Goal: Navigation & Orientation: Find specific page/section

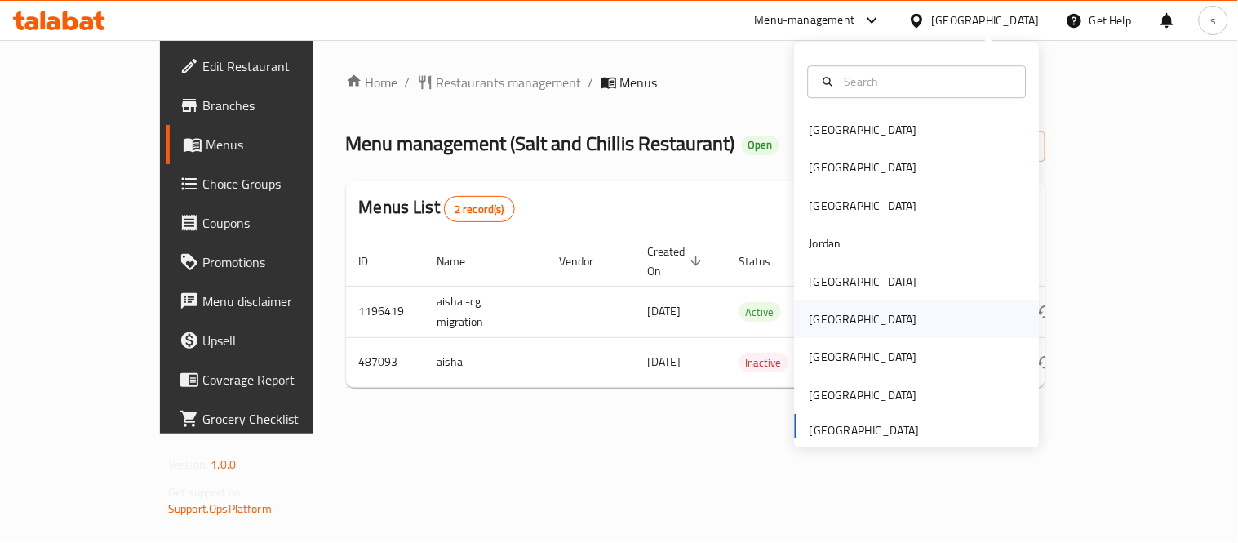
click at [816, 310] on div "Oman" at bounding box center [863, 319] width 108 height 18
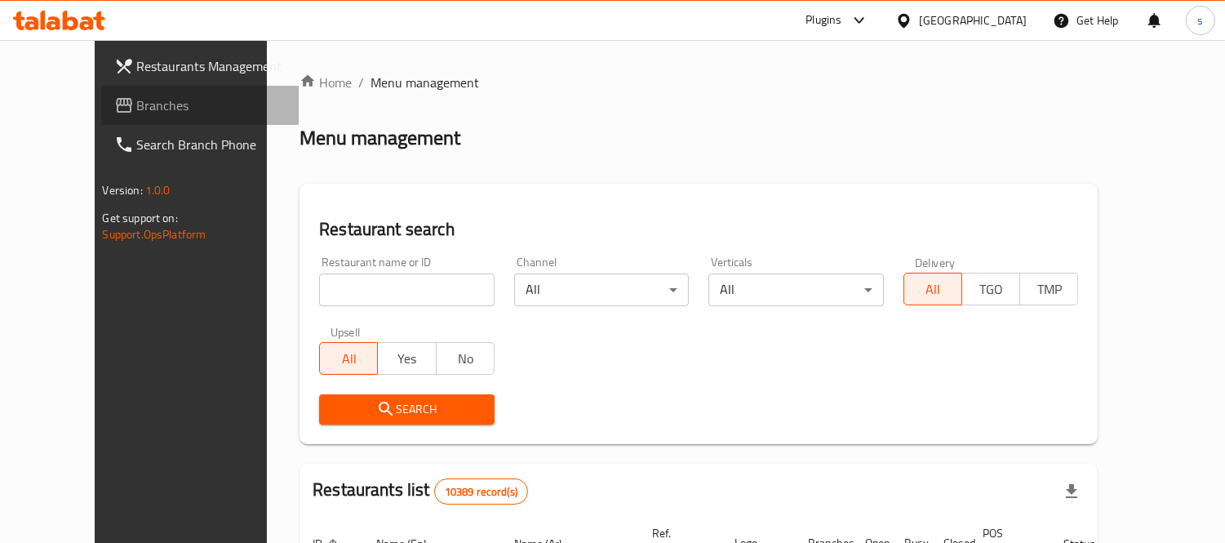
click at [137, 115] on span "Branches" at bounding box center [211, 105] width 149 height 20
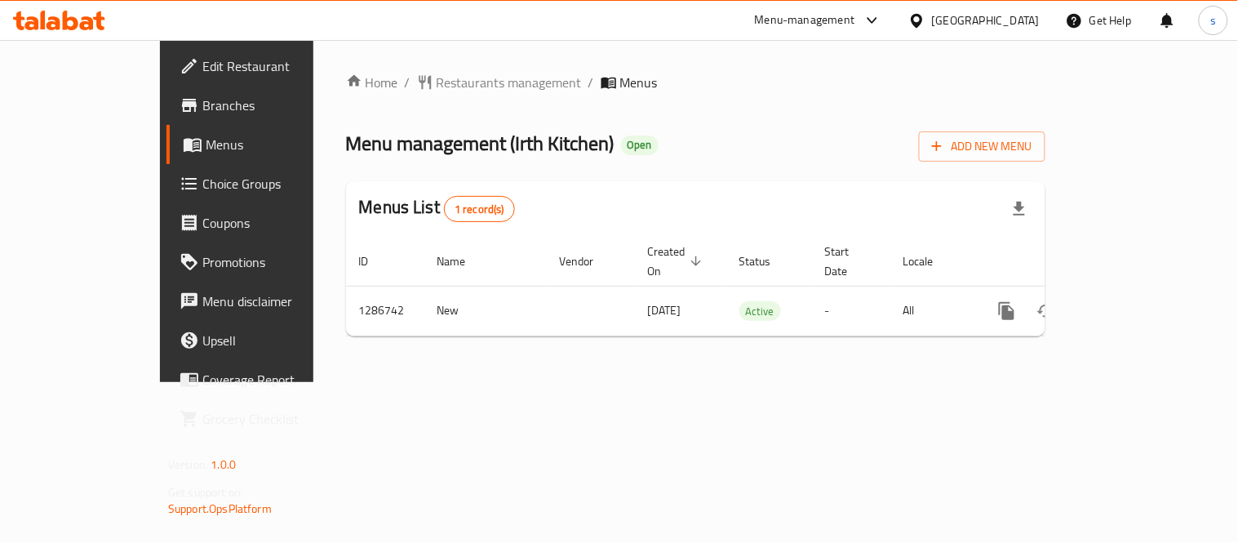
click at [925, 29] on icon at bounding box center [916, 20] width 17 height 17
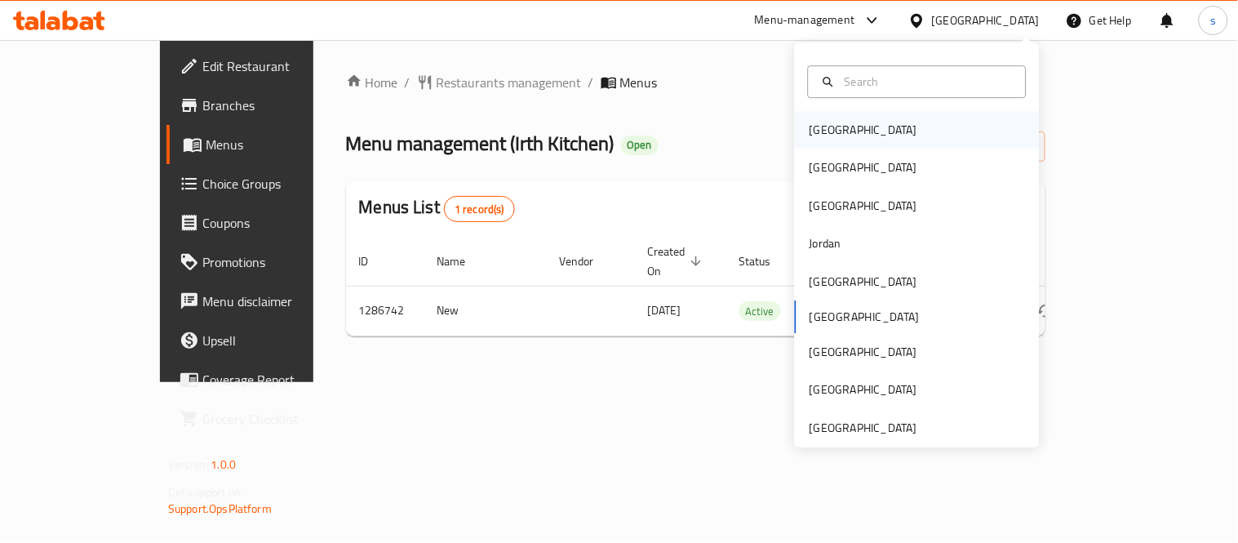
click at [832, 127] on div "Bahrain" at bounding box center [863, 130] width 108 height 18
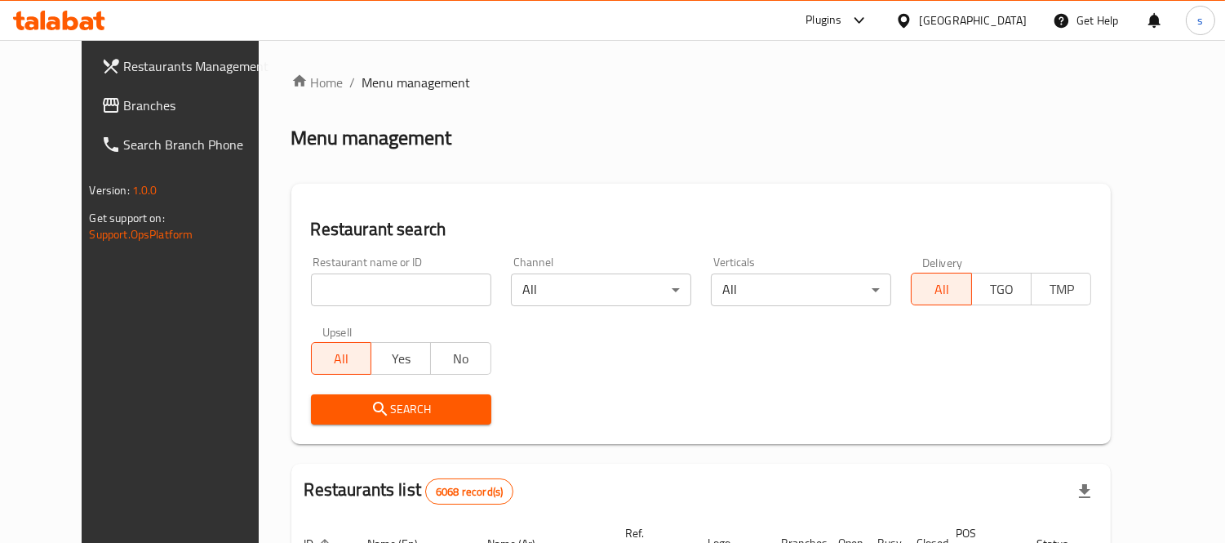
click at [124, 95] on span "Branches" at bounding box center [198, 105] width 149 height 20
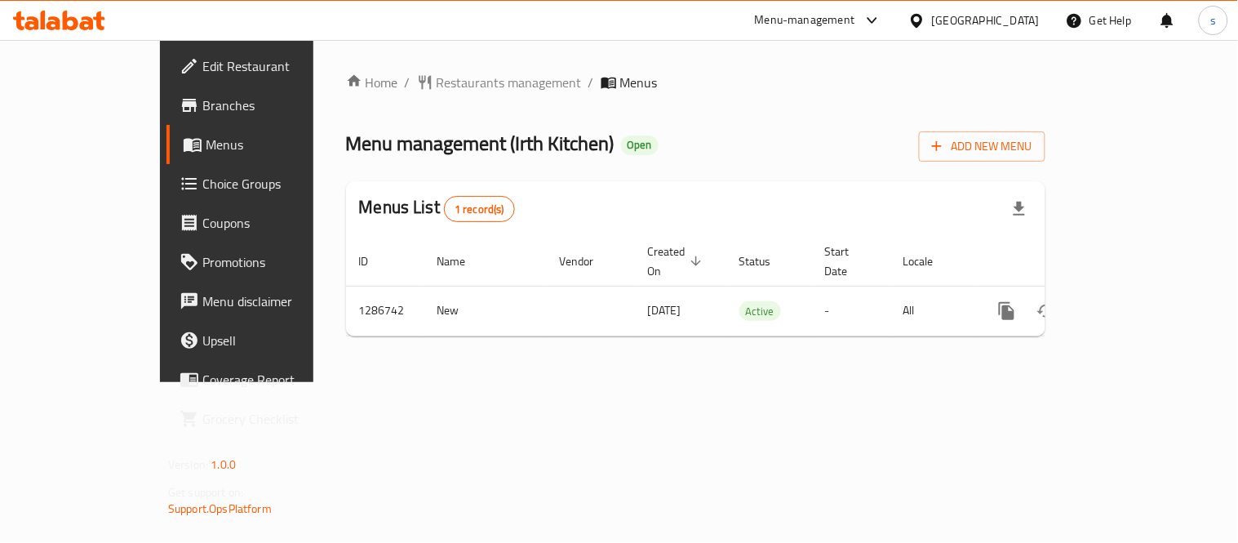
click at [932, 16] on div at bounding box center [920, 20] width 24 height 18
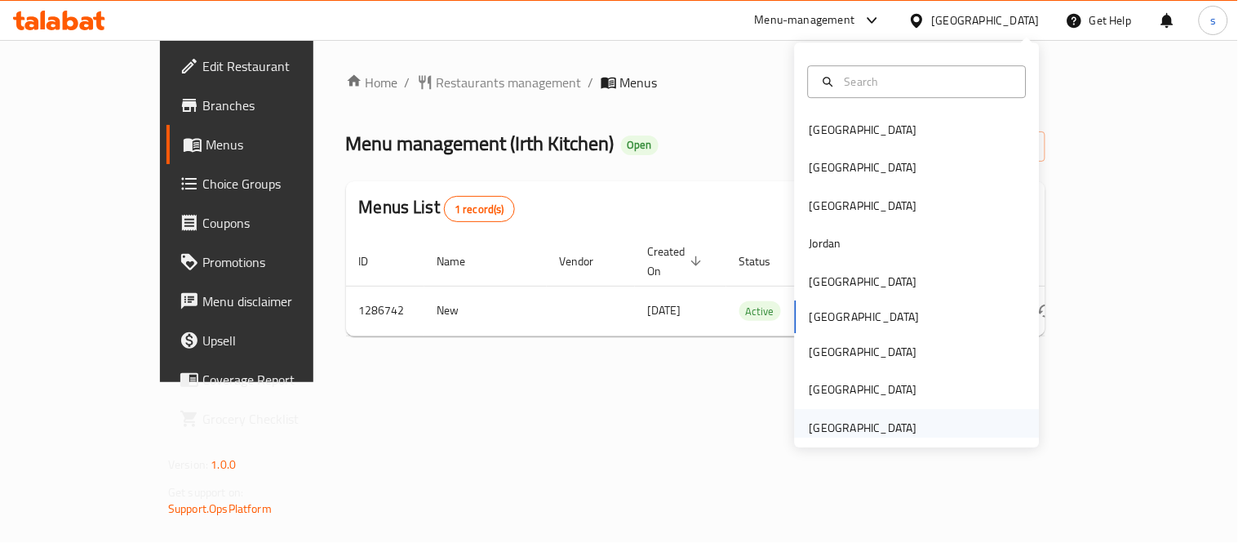
click at [878, 429] on div "[GEOGRAPHIC_DATA]" at bounding box center [863, 428] width 108 height 18
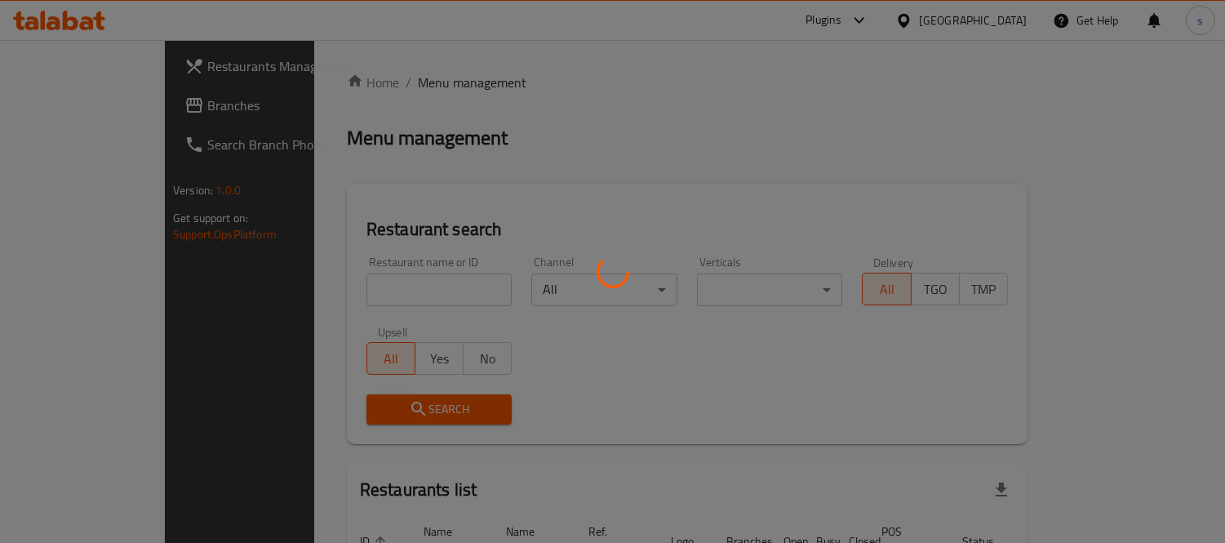
click at [86, 111] on div at bounding box center [612, 271] width 1225 height 543
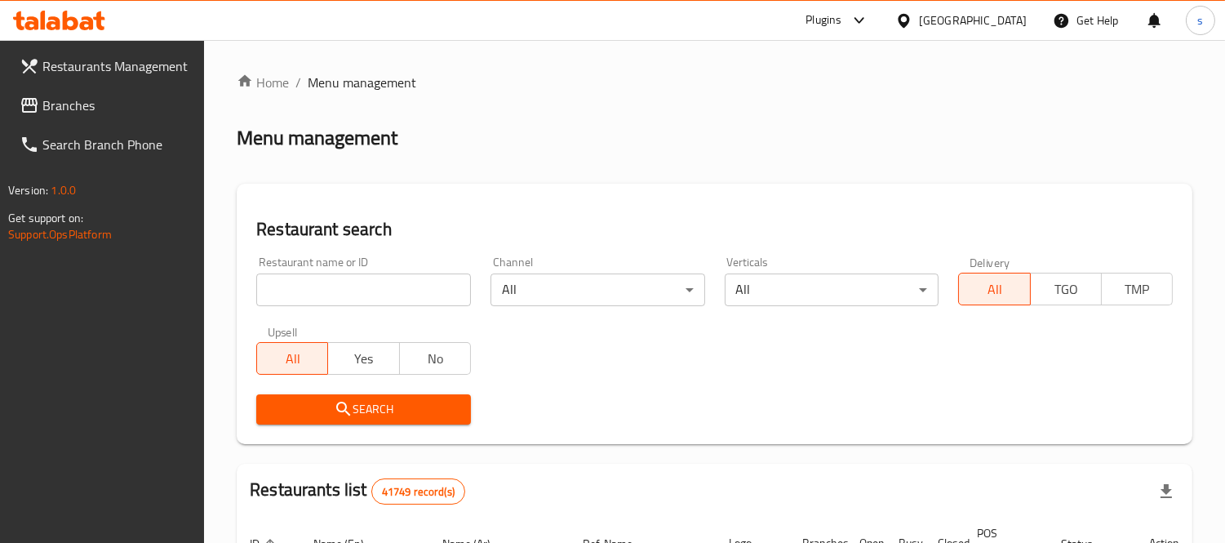
click at [78, 113] on span "Branches" at bounding box center [116, 105] width 149 height 20
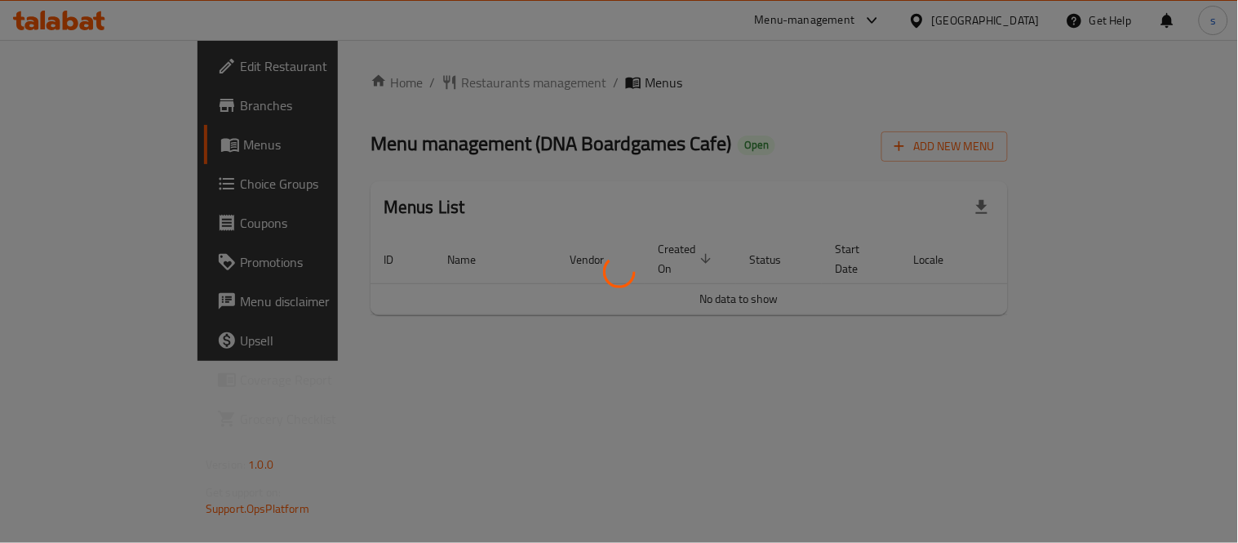
drag, startPoint x: 0, startPoint y: 0, endPoint x: 401, endPoint y: 435, distance: 591.3
click at [401, 435] on div at bounding box center [619, 271] width 1238 height 543
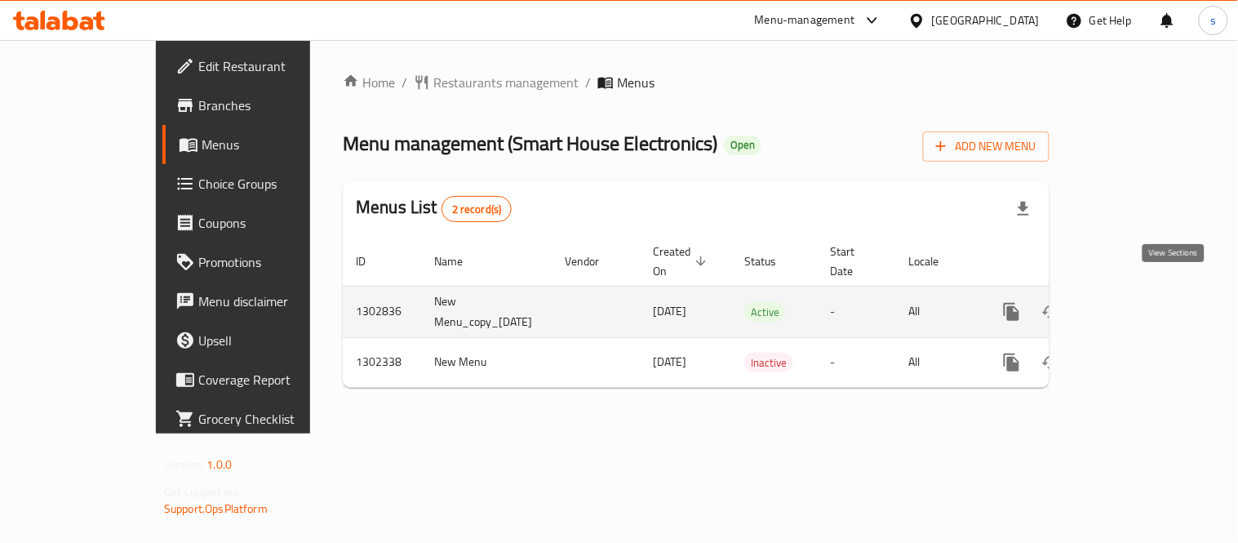
click at [1139, 302] on icon "enhanced table" at bounding box center [1129, 312] width 20 height 20
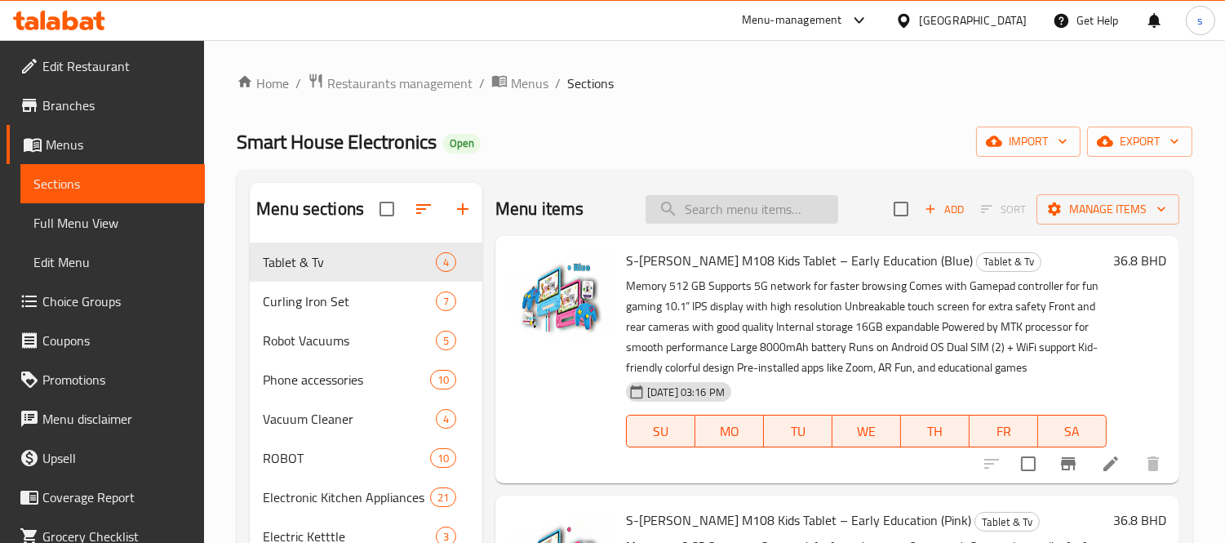
click at [729, 196] on input "search" at bounding box center [741, 209] width 193 height 29
paste input "PTC Heater 5 In 1 Hair Styling Set Electric Interchangeable 19Mm 33Mm Hair Curl…"
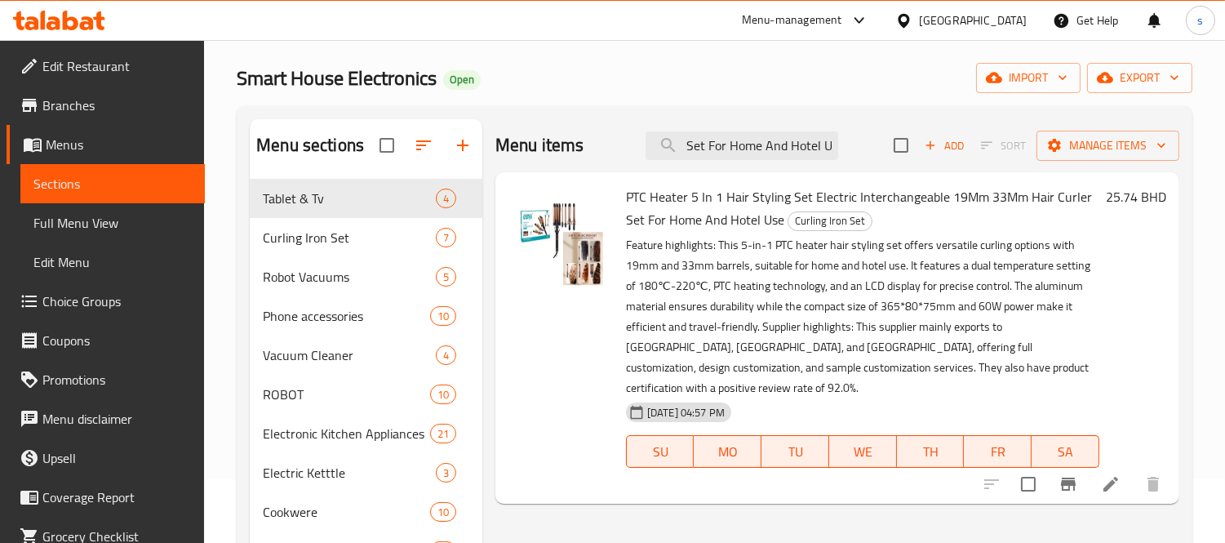
scroll to position [91, 0]
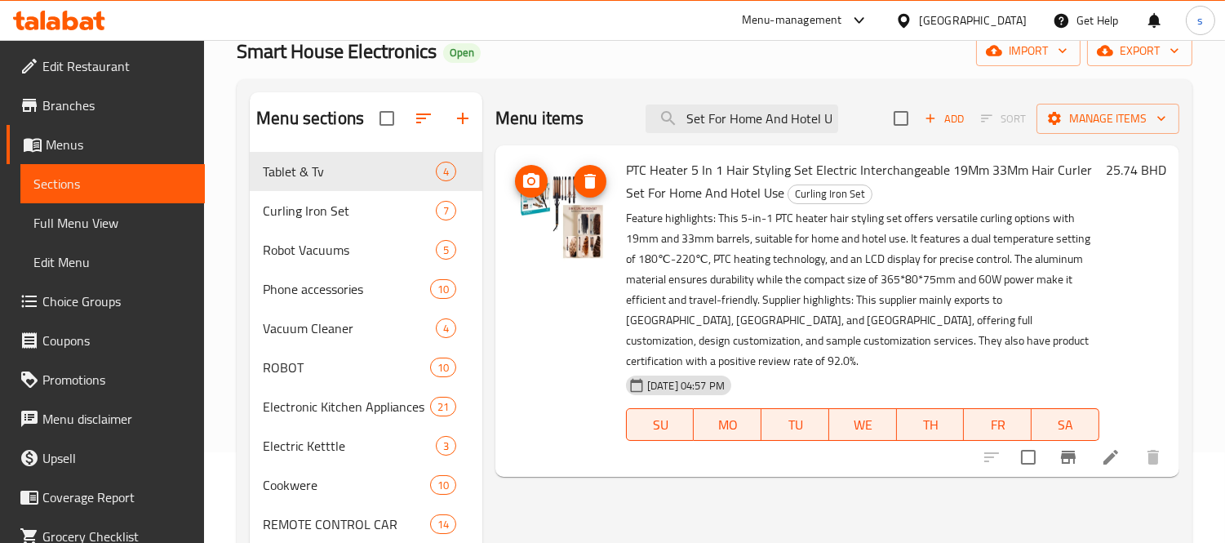
type input "PTC Heater 5 In 1 Hair Styling Set Electric Interchangeable 19Mm 33Mm Hair Curl…"
click at [912, 20] on icon at bounding box center [903, 20] width 17 height 17
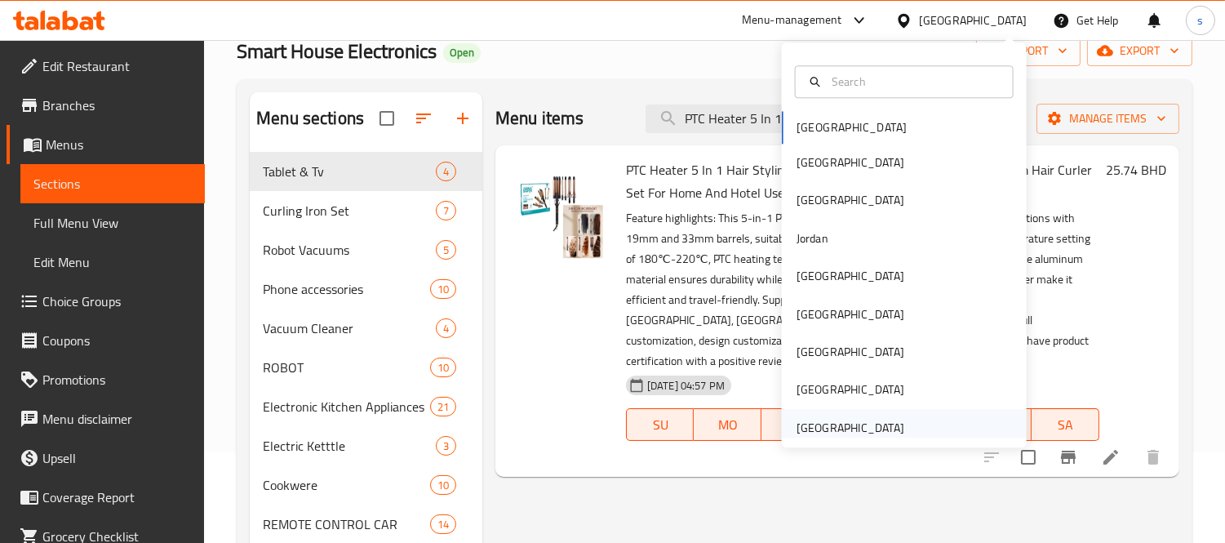
click at [831, 435] on div "[GEOGRAPHIC_DATA]" at bounding box center [850, 428] width 108 height 18
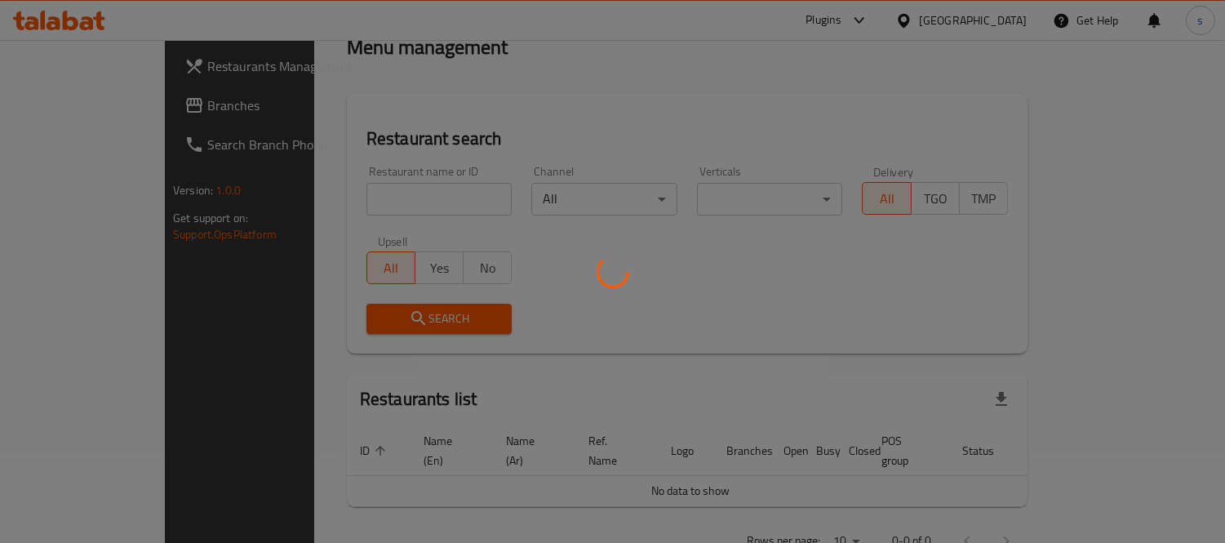
click at [69, 103] on div at bounding box center [612, 271] width 1225 height 543
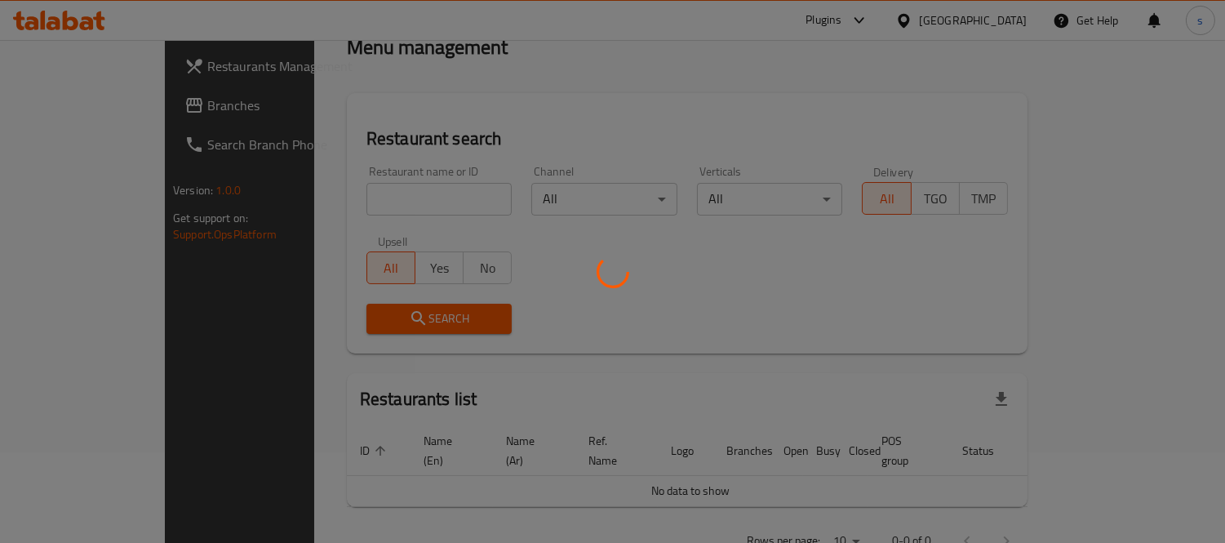
click at [69, 103] on div at bounding box center [612, 271] width 1225 height 543
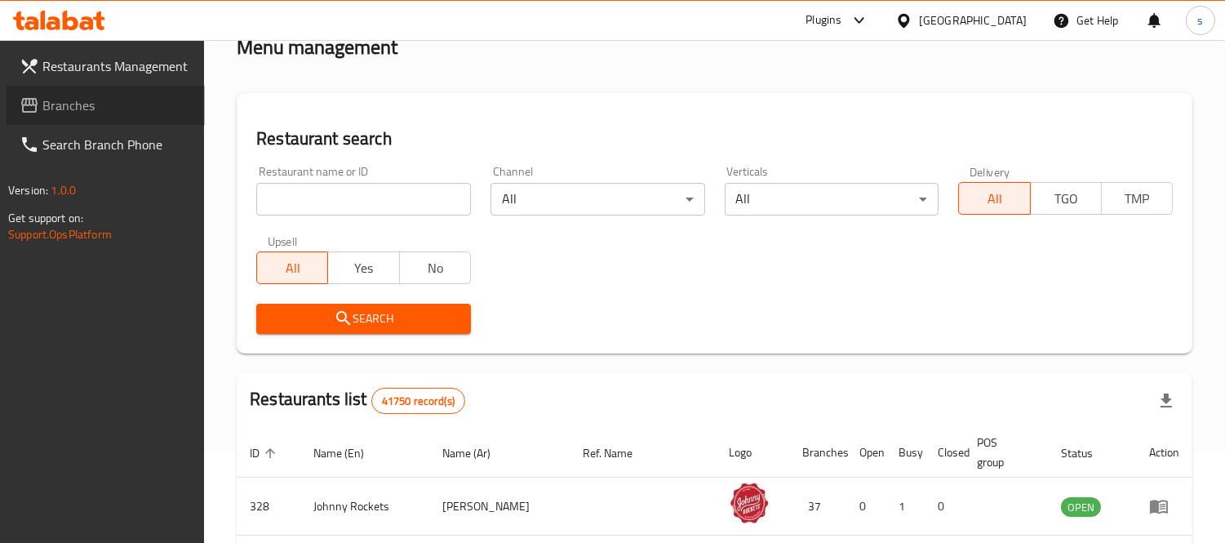
click at [69, 103] on span "Branches" at bounding box center [116, 105] width 149 height 20
